Goal: Task Accomplishment & Management: Manage account settings

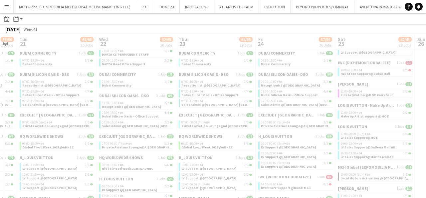
scroll to position [0, 229]
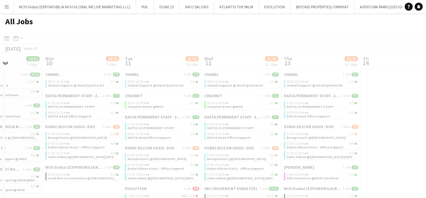
scroll to position [0, 281]
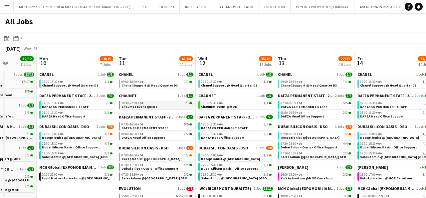
click at [132, 104] on span "Chaumet Event @MOE" at bounding box center [139, 106] width 36 height 4
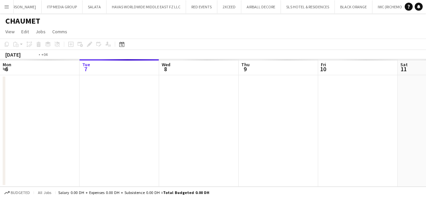
scroll to position [0, 229]
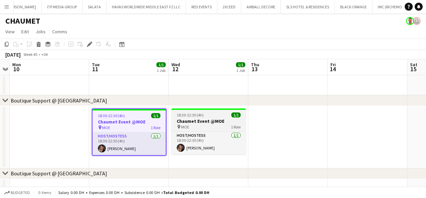
click at [198, 118] on app-job-card "18:30-22:30 (4h) 1/1 Chaumet Event @MOE pin MOE 1 Role Host/Hostess 1/1 18:30-2…" at bounding box center [208, 131] width 74 height 46
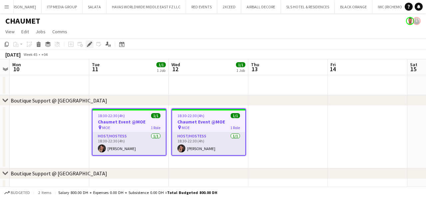
click at [88, 43] on icon "Edit" at bounding box center [89, 44] width 5 height 5
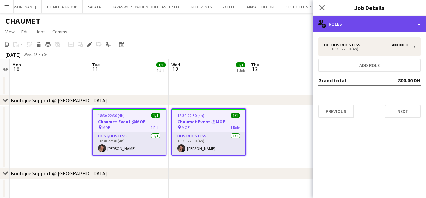
click at [339, 22] on div "multiple-users-add Roles" at bounding box center [369, 24] width 113 height 16
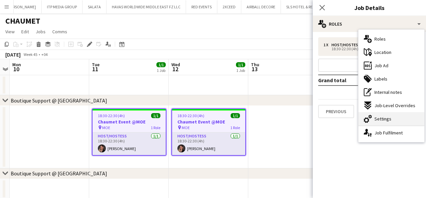
click at [379, 120] on span "Settings" at bounding box center [382, 119] width 17 height 6
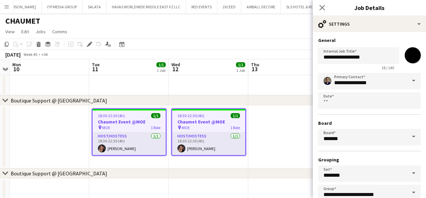
click at [413, 56] on input "*******" at bounding box center [412, 55] width 24 height 24
type input "*******"
click at [340, 79] on input "**********" at bounding box center [369, 81] width 102 height 17
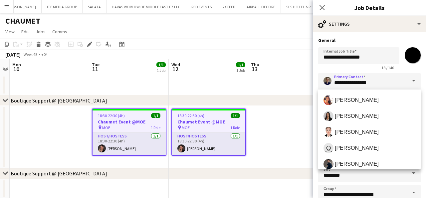
click at [413, 80] on span at bounding box center [413, 81] width 14 height 16
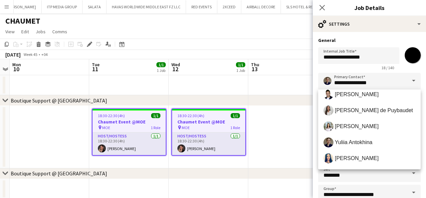
scroll to position [228, 0]
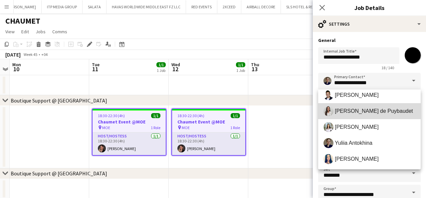
click at [357, 115] on span "Ines de Puybaudet" at bounding box center [369, 111] width 92 height 10
type input "**********"
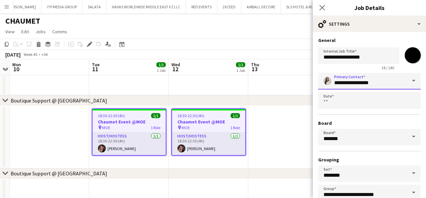
scroll to position [41, 0]
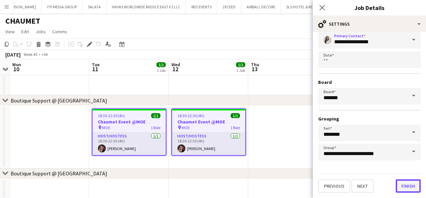
click at [407, 186] on button "Finish" at bounding box center [407, 185] width 25 height 13
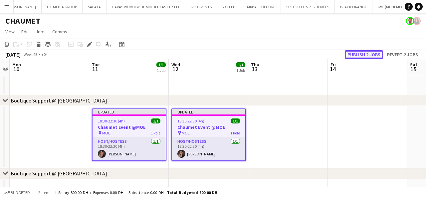
click at [364, 53] on button "Publish 2 jobs" at bounding box center [363, 54] width 38 height 9
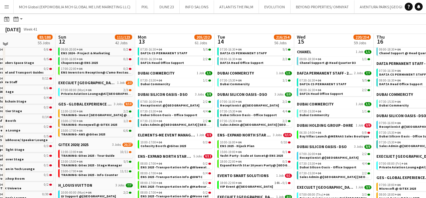
scroll to position [93, 0]
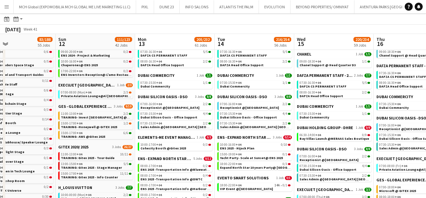
click at [191, 77] on link "DUBAI COMMERCITY 1 Job 1/1" at bounding box center [175, 75] width 74 height 5
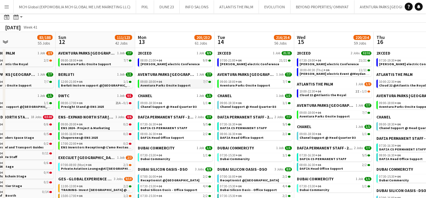
scroll to position [0, 0]
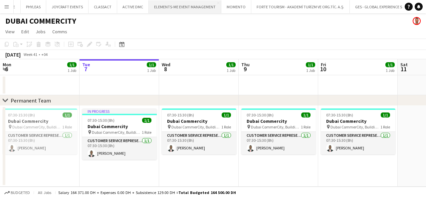
scroll to position [0, 1708]
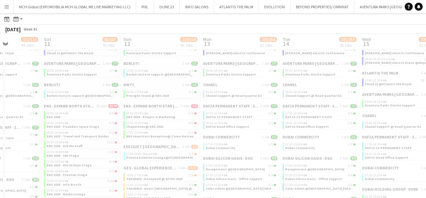
scroll to position [30, 0]
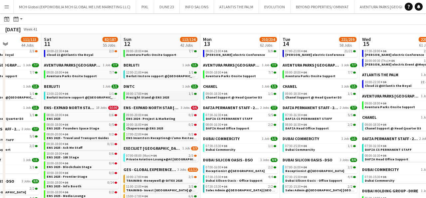
click at [132, 95] on span "Presight Stand @ ENS 2025" at bounding box center [147, 97] width 43 height 4
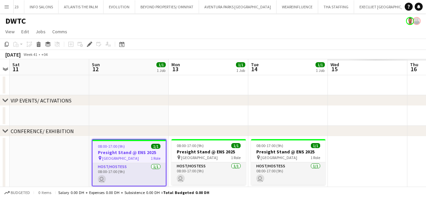
scroll to position [0, 156]
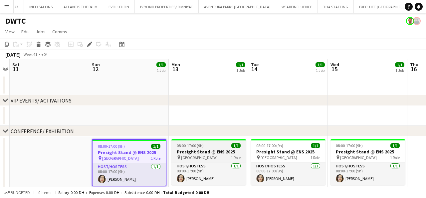
click at [192, 152] on h3 "Presight Stand @ ENS 2025" at bounding box center [208, 152] width 74 height 6
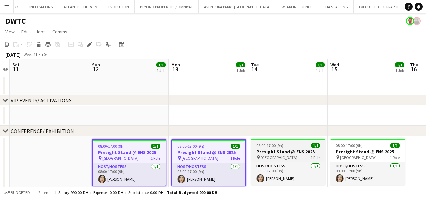
click at [281, 153] on h3 "Presight Stand @ ENS 2025" at bounding box center [288, 152] width 74 height 6
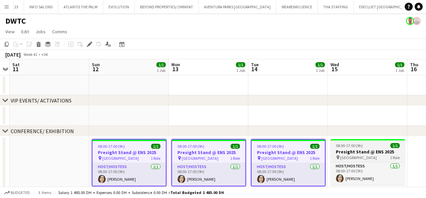
click at [352, 153] on h3 "Presight Stand @ ENS 2025" at bounding box center [367, 152] width 74 height 6
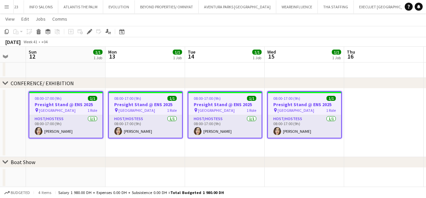
scroll to position [0, 292]
click at [89, 30] on icon at bounding box center [89, 32] width 4 height 4
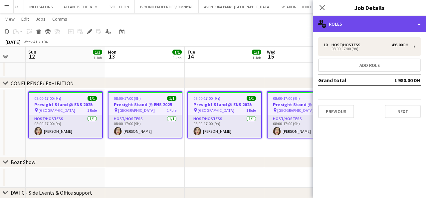
click at [340, 23] on div "multiple-users-add Roles" at bounding box center [369, 24] width 113 height 16
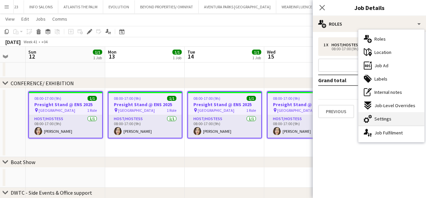
click at [374, 117] on span "Settings" at bounding box center [382, 119] width 17 height 6
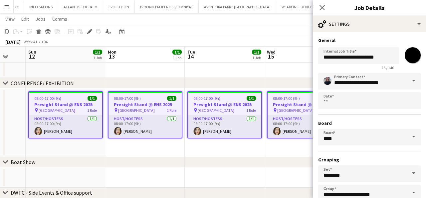
click at [413, 53] on input "*******" at bounding box center [412, 55] width 24 height 24
type input "*******"
click at [338, 80] on input "**********" at bounding box center [369, 81] width 102 height 17
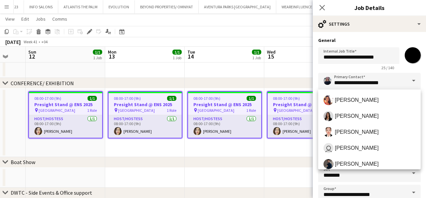
click at [413, 80] on span at bounding box center [413, 81] width 14 height 16
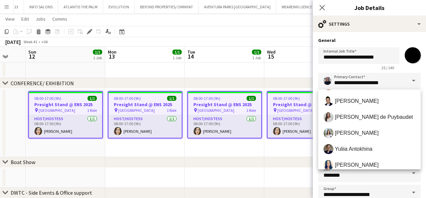
scroll to position [223, 0]
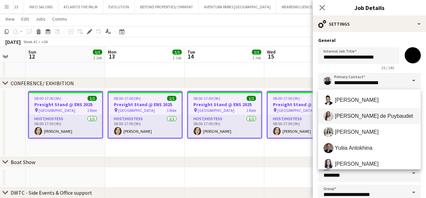
click at [350, 115] on span "Ines de Puybaudet" at bounding box center [373, 116] width 78 height 6
type input "**********"
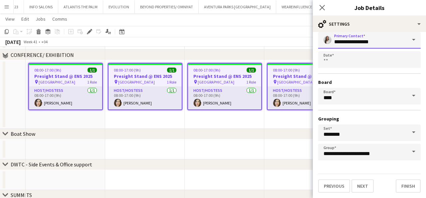
scroll to position [81, 0]
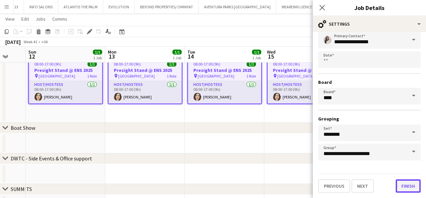
click at [403, 184] on button "Finish" at bounding box center [407, 185] width 25 height 13
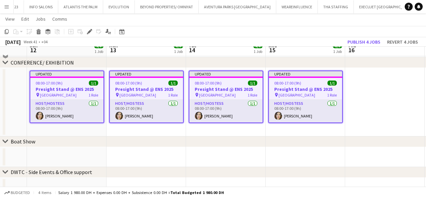
scroll to position [60, 0]
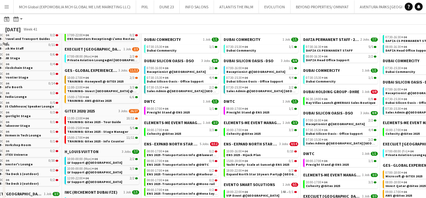
scroll to position [136, 0]
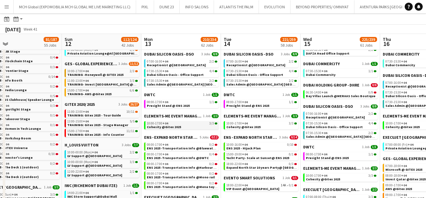
click at [162, 127] on span "Cohesity @Gitex 2025" at bounding box center [164, 127] width 34 height 4
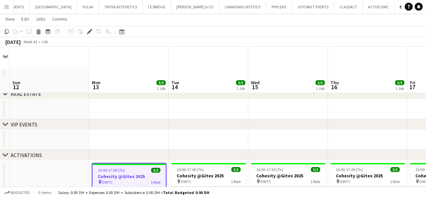
scroll to position [67, 0]
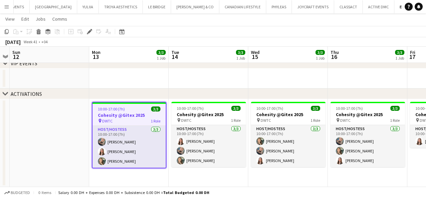
click at [131, 115] on h3 "Cohesity @Gitex 2025" at bounding box center [128, 115] width 73 height 6
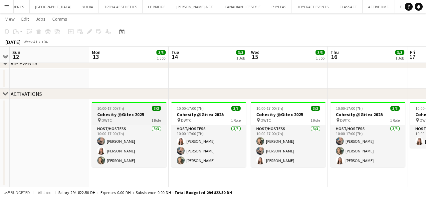
click at [134, 114] on h3 "Cohesity @Gitex 2025" at bounding box center [129, 114] width 74 height 6
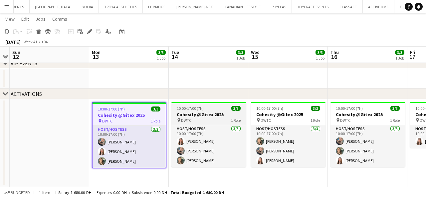
click at [195, 118] on div "pin DWTC 1 Role" at bounding box center [208, 119] width 74 height 5
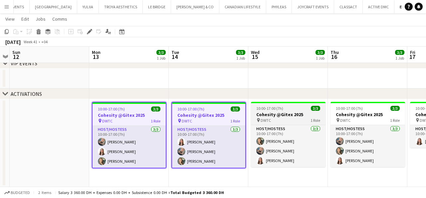
click at [289, 105] on app-job-card "10:00-17:00 (7h) 3/3 Cohesity @Gitex 2025 pin DWTC 1 Role Host/Hostess [DATE] 1…" at bounding box center [288, 134] width 74 height 65
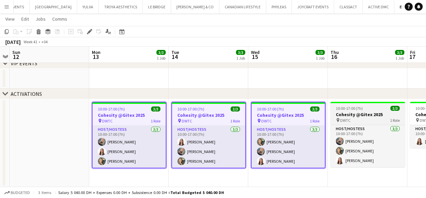
click at [343, 114] on h3 "Cohesity @Gitex 2025" at bounding box center [367, 114] width 74 height 6
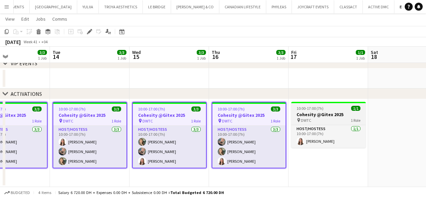
scroll to position [0, 274]
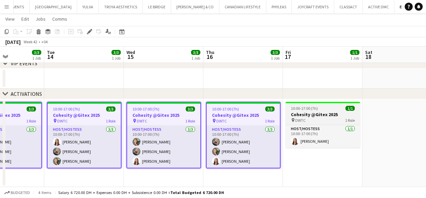
click at [305, 113] on h3 "Cohesity @Gitex 2025" at bounding box center [322, 114] width 74 height 6
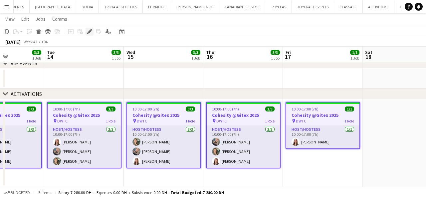
click at [89, 33] on icon at bounding box center [89, 32] width 4 height 4
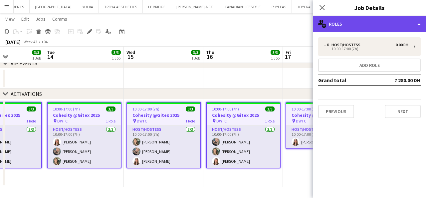
click at [357, 23] on div "multiple-users-add Roles" at bounding box center [369, 24] width 113 height 16
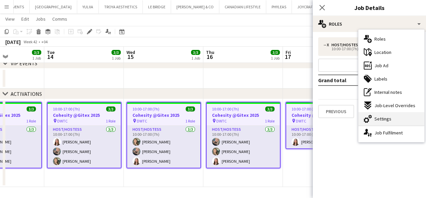
click at [381, 119] on span "Settings" at bounding box center [382, 119] width 17 height 6
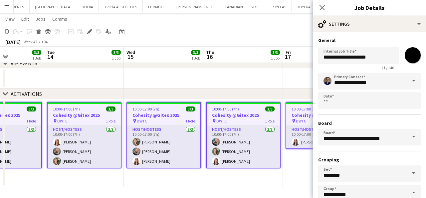
click at [412, 57] on input "*******" at bounding box center [412, 55] width 24 height 24
type input "*******"
click at [335, 83] on input "**********" at bounding box center [369, 81] width 102 height 17
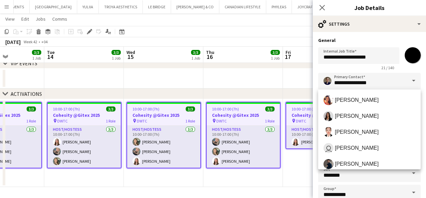
click at [412, 79] on span at bounding box center [413, 81] width 14 height 16
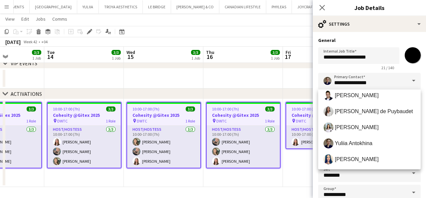
scroll to position [231, 0]
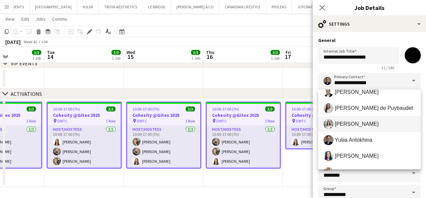
click at [345, 124] on span "Maristela Scott" at bounding box center [356, 124] width 44 height 6
type input "**********"
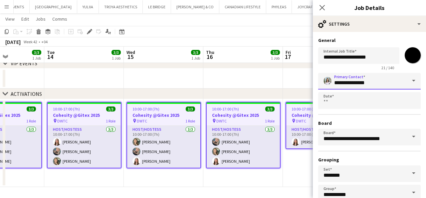
scroll to position [41, 0]
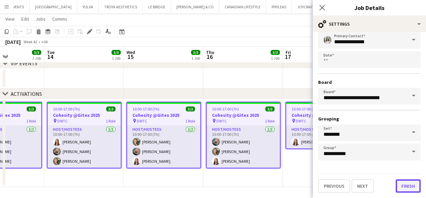
click at [409, 184] on button "Finish" at bounding box center [407, 185] width 25 height 13
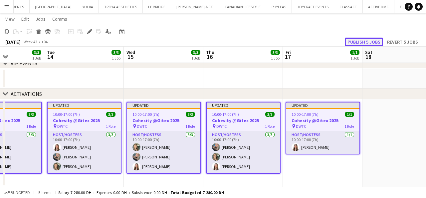
click at [359, 42] on button "Publish 5 jobs" at bounding box center [363, 42] width 38 height 9
